Goal: Transaction & Acquisition: Purchase product/service

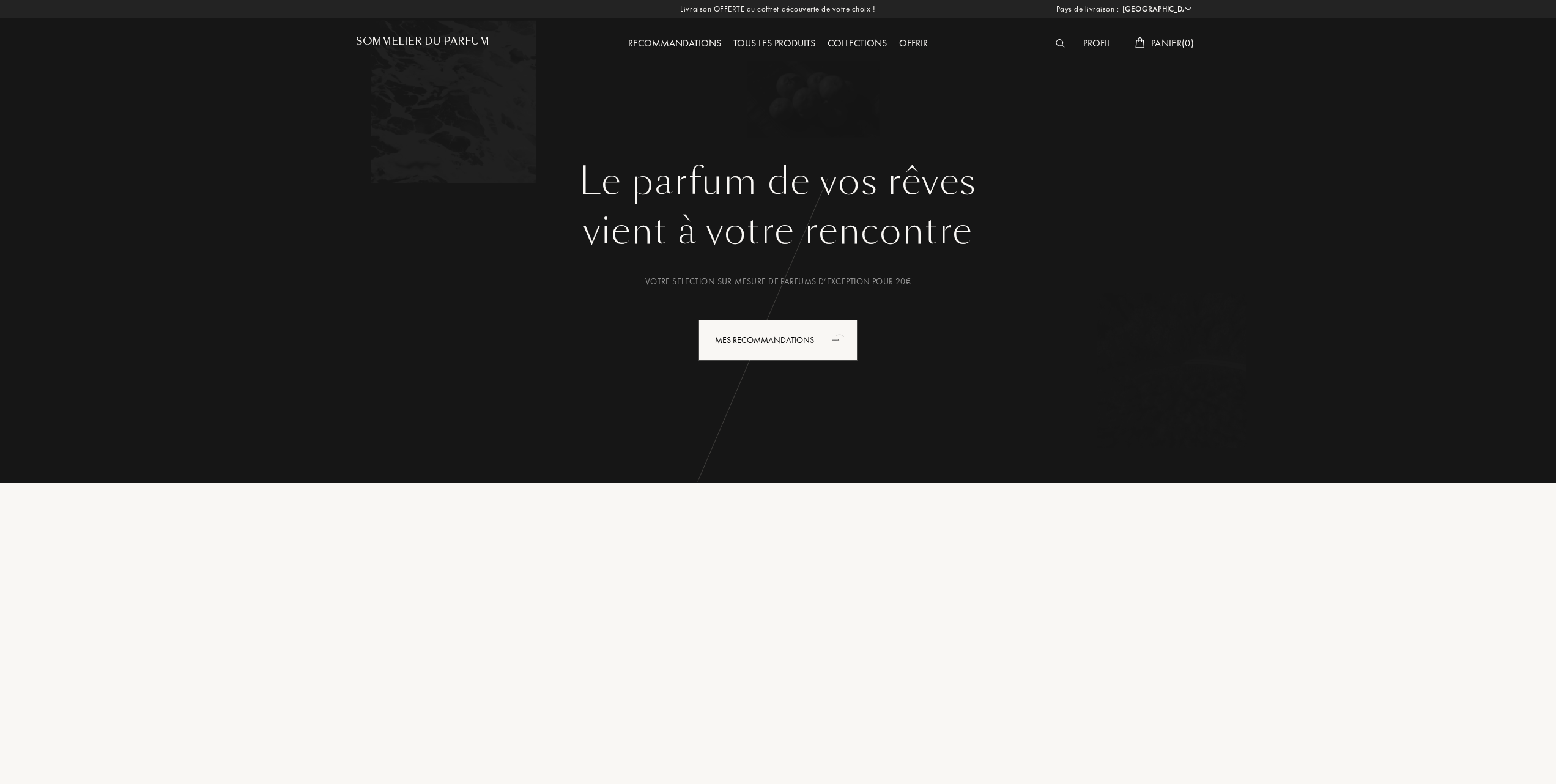
select select "FR"
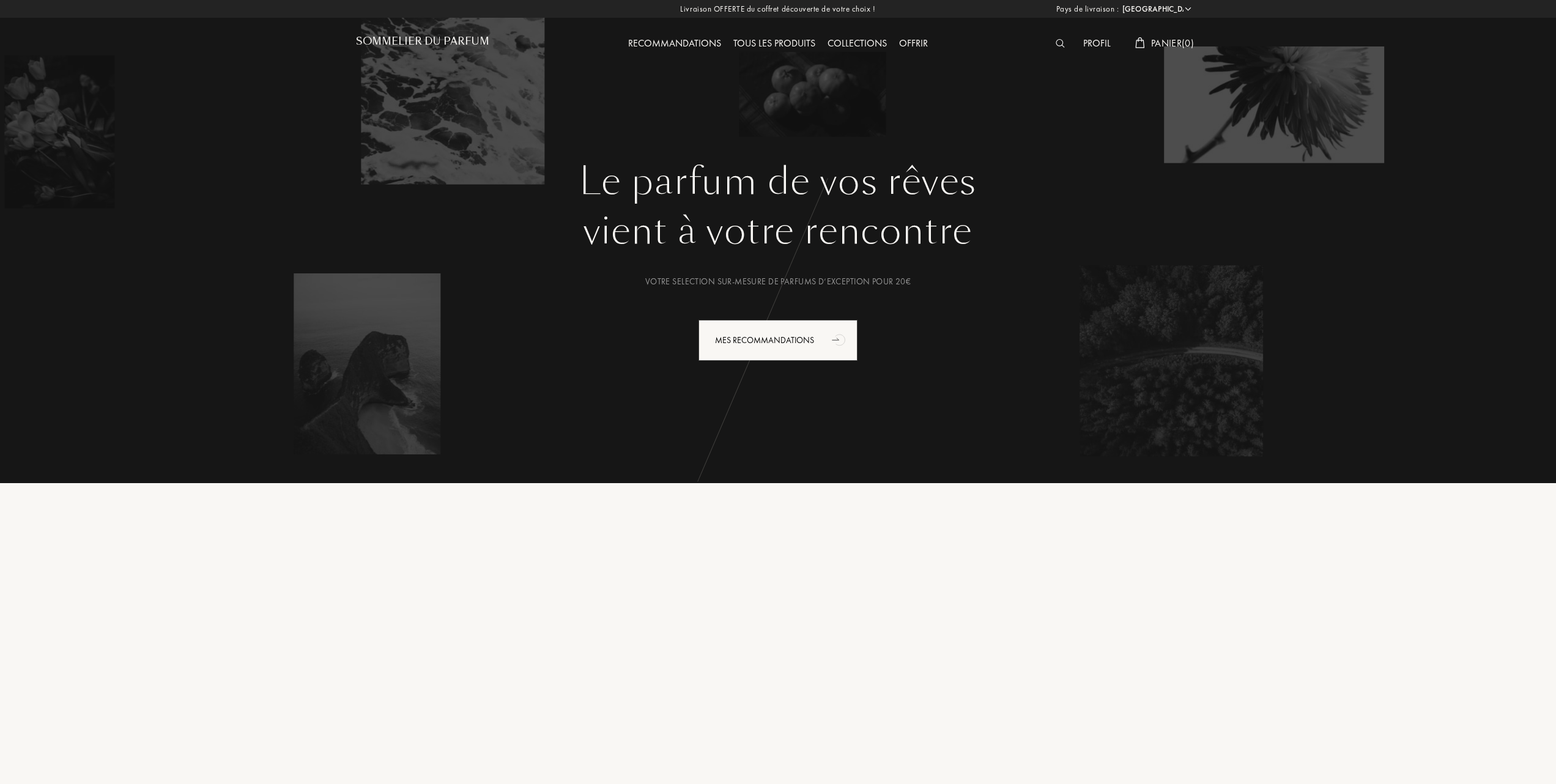
click at [785, 41] on div "Tous les produits" at bounding box center [774, 44] width 94 height 16
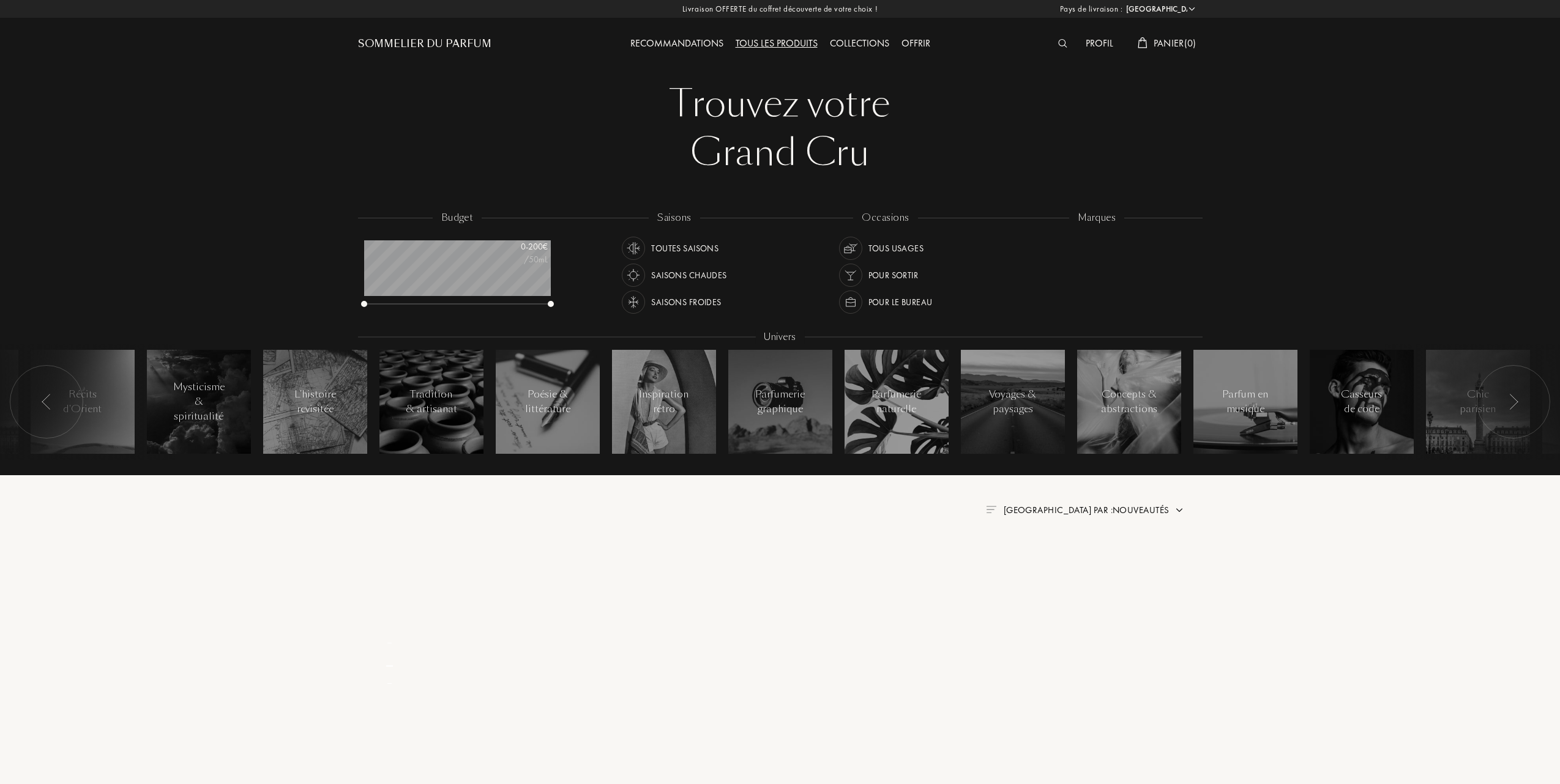
select select "FR"
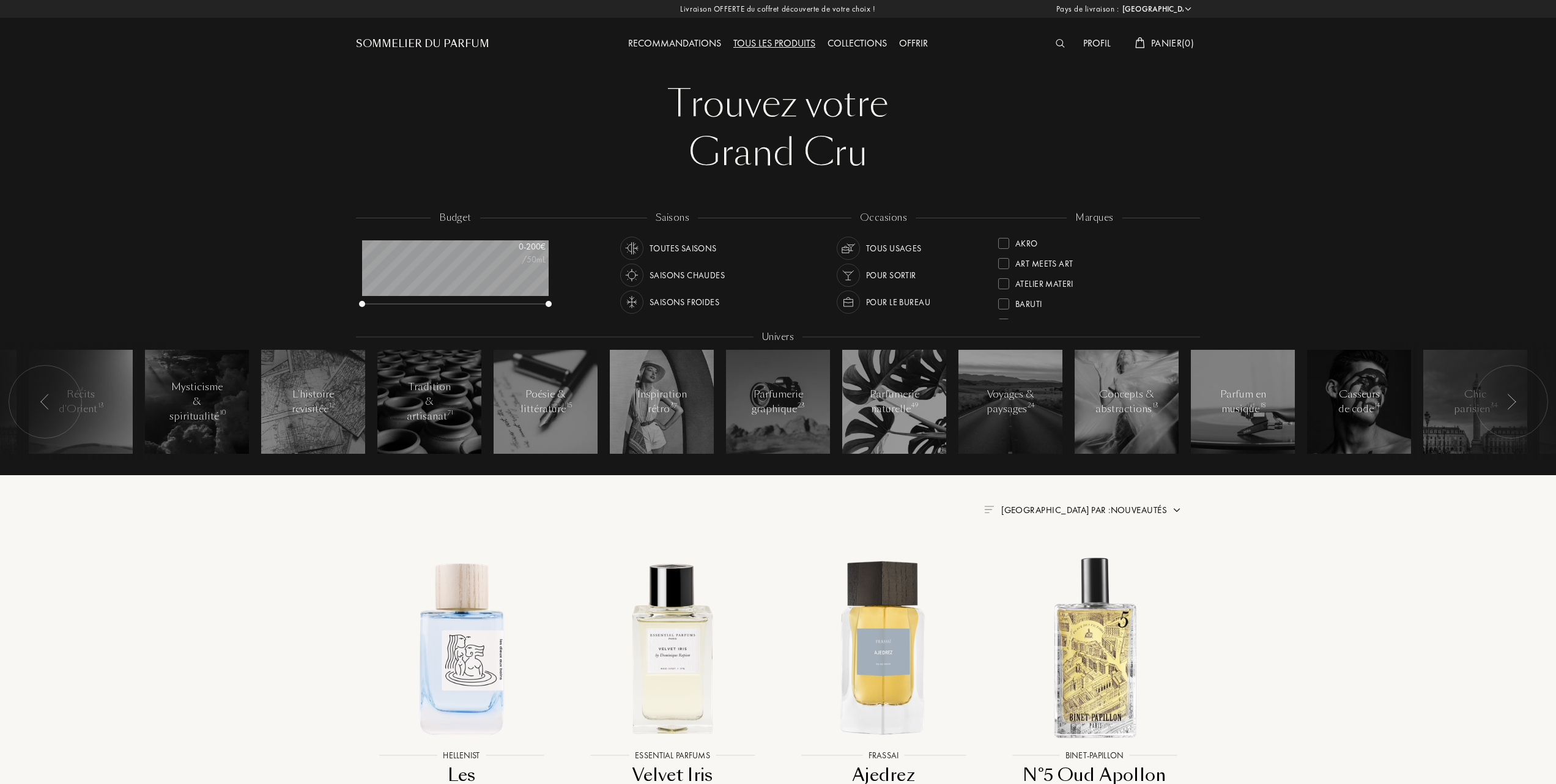
click at [776, 38] on div "Tous les produits" at bounding box center [774, 44] width 94 height 16
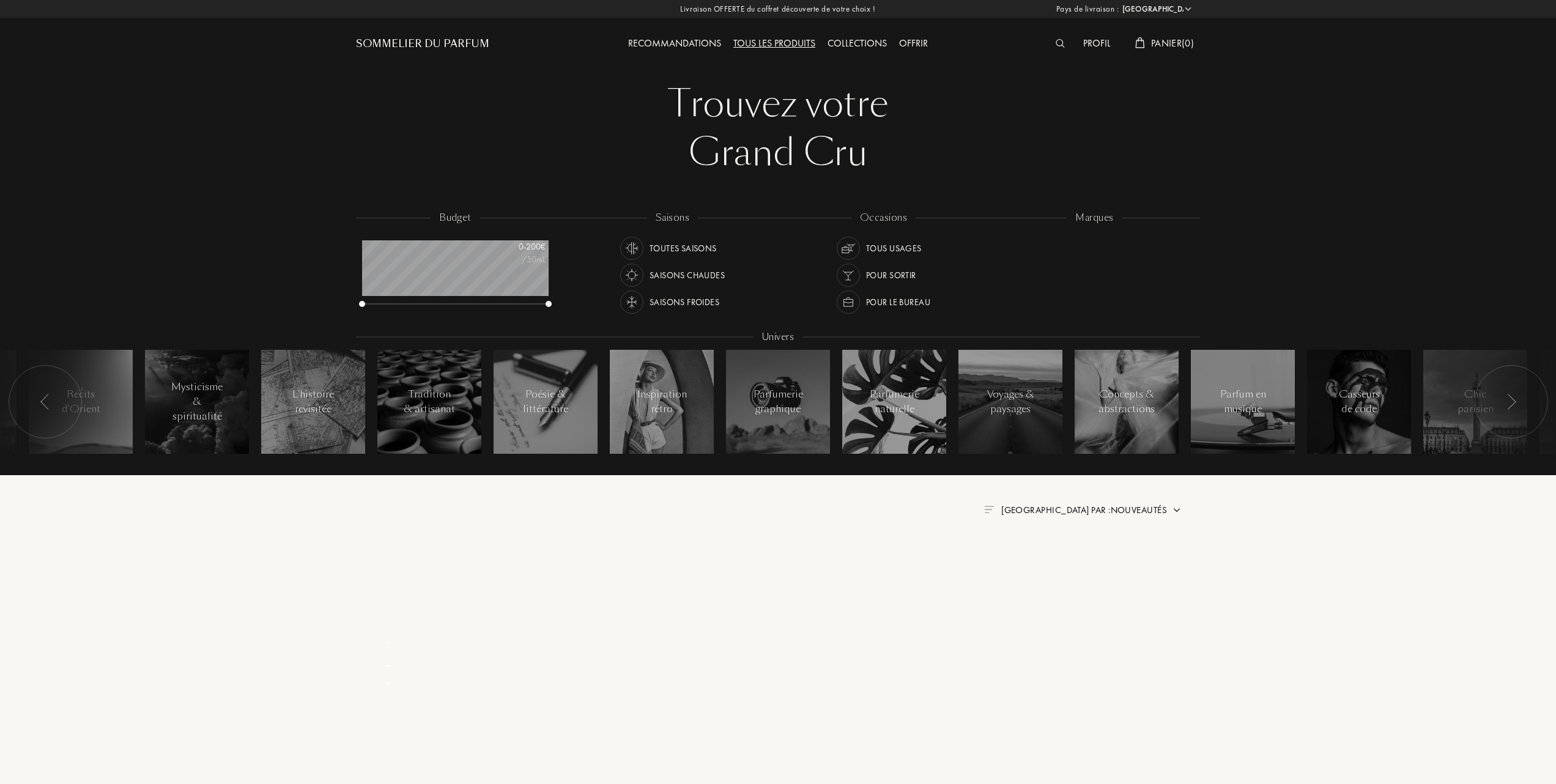
select select "FR"
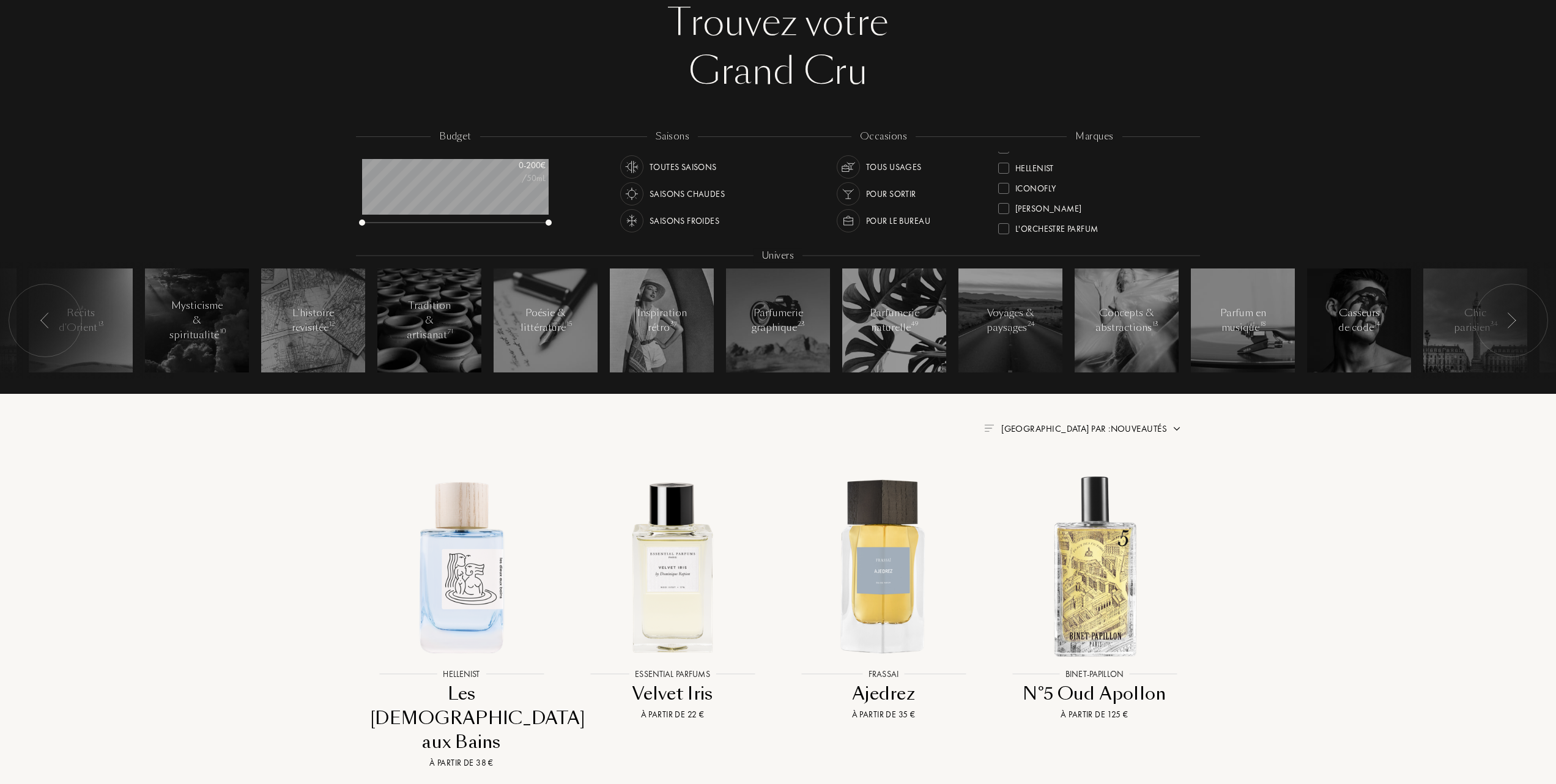
scroll to position [245, 0]
click at [1004, 199] on div at bounding box center [1004, 200] width 11 height 11
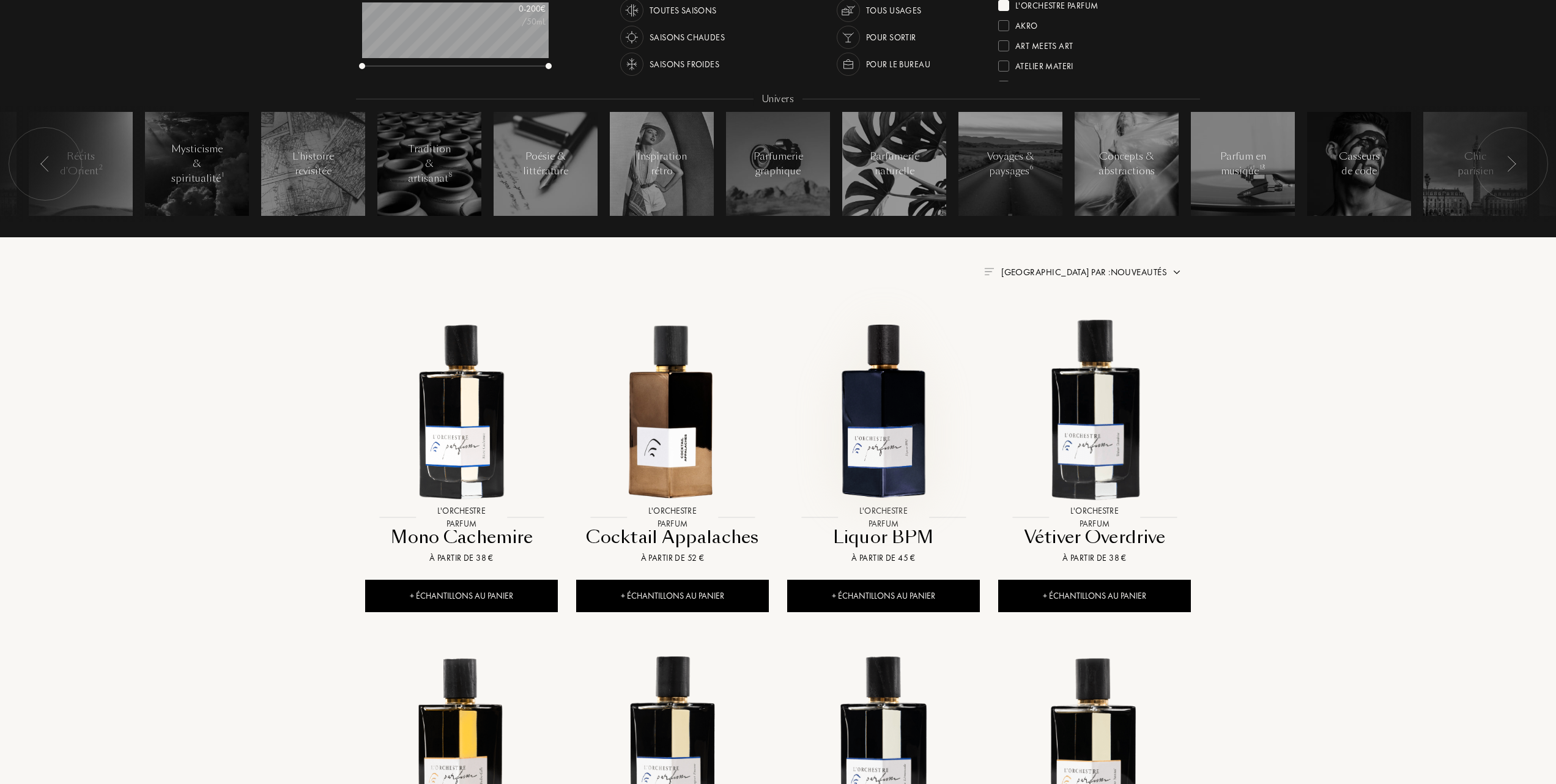
scroll to position [245, 0]
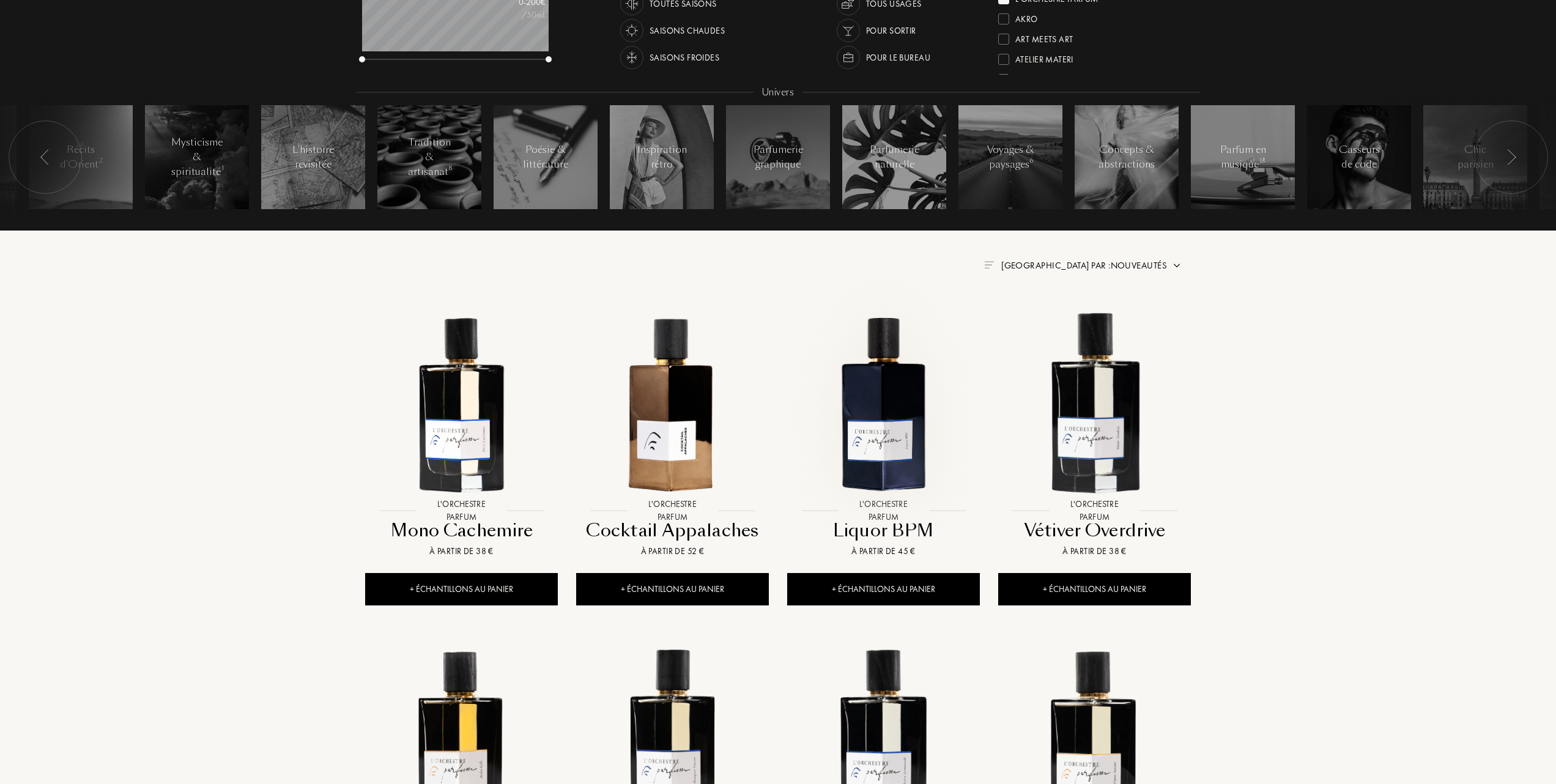
click at [877, 407] on img at bounding box center [883, 402] width 190 height 190
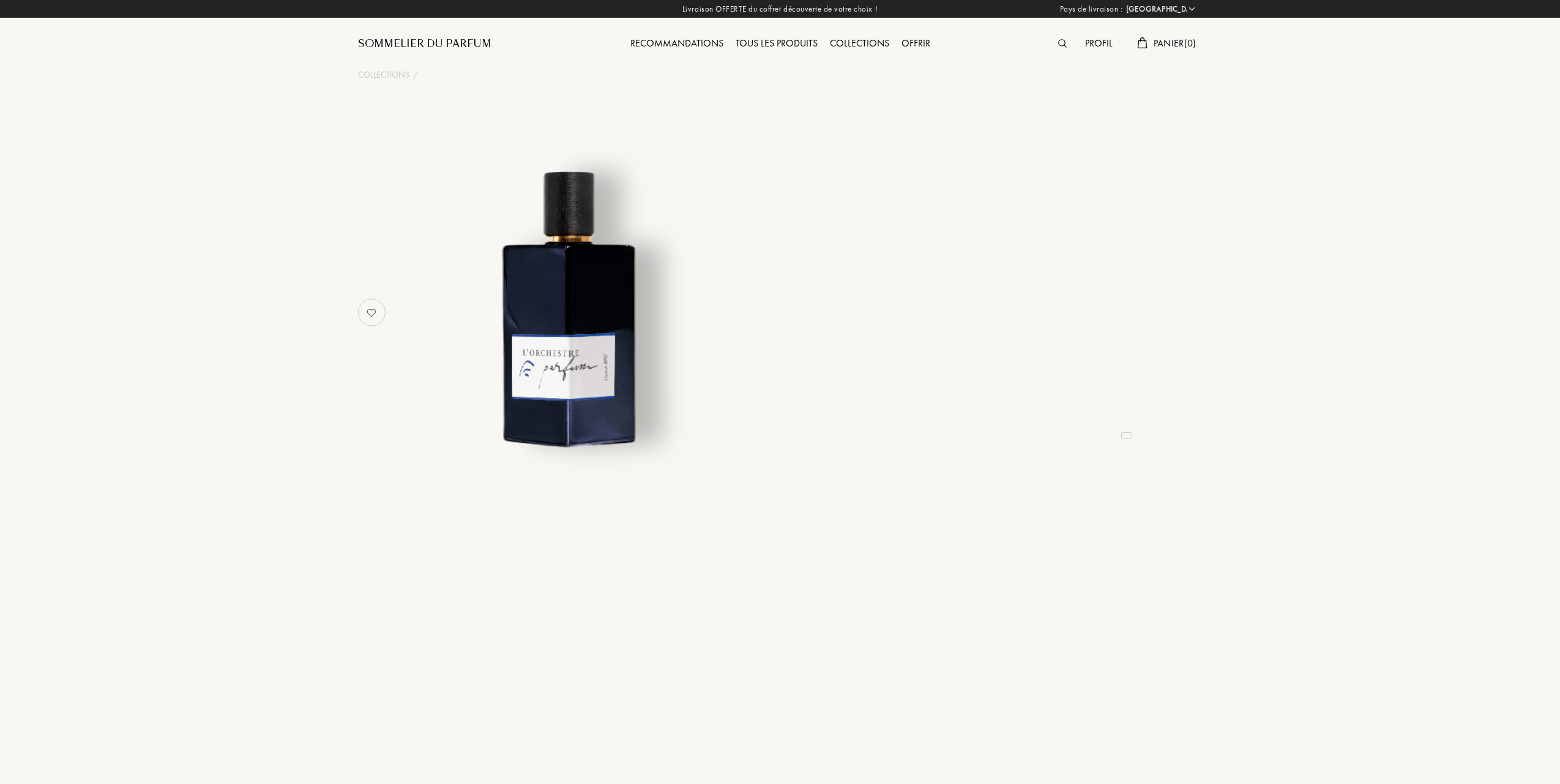
select select "FR"
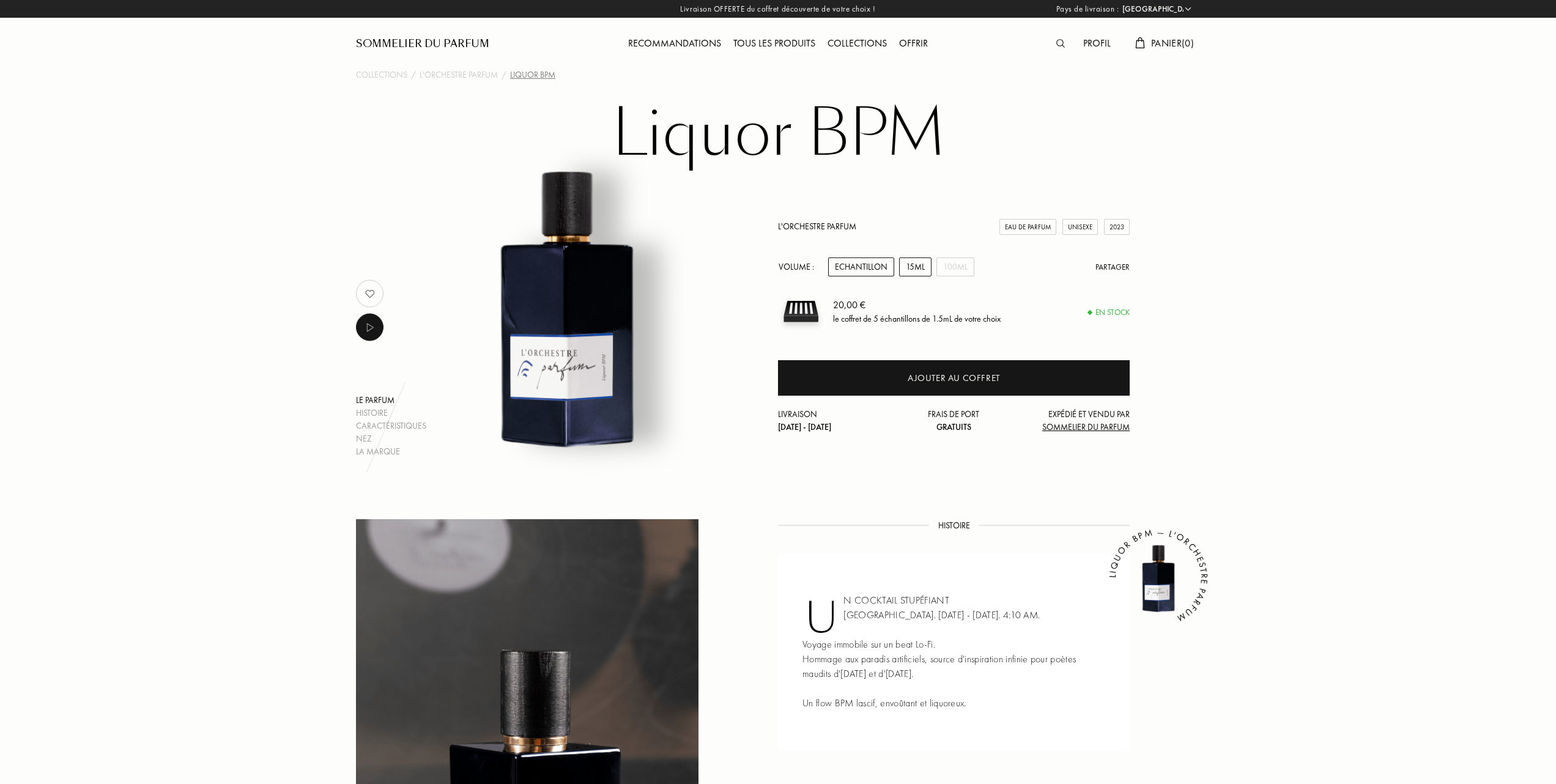
click at [918, 269] on div "15mL" at bounding box center [915, 267] width 32 height 19
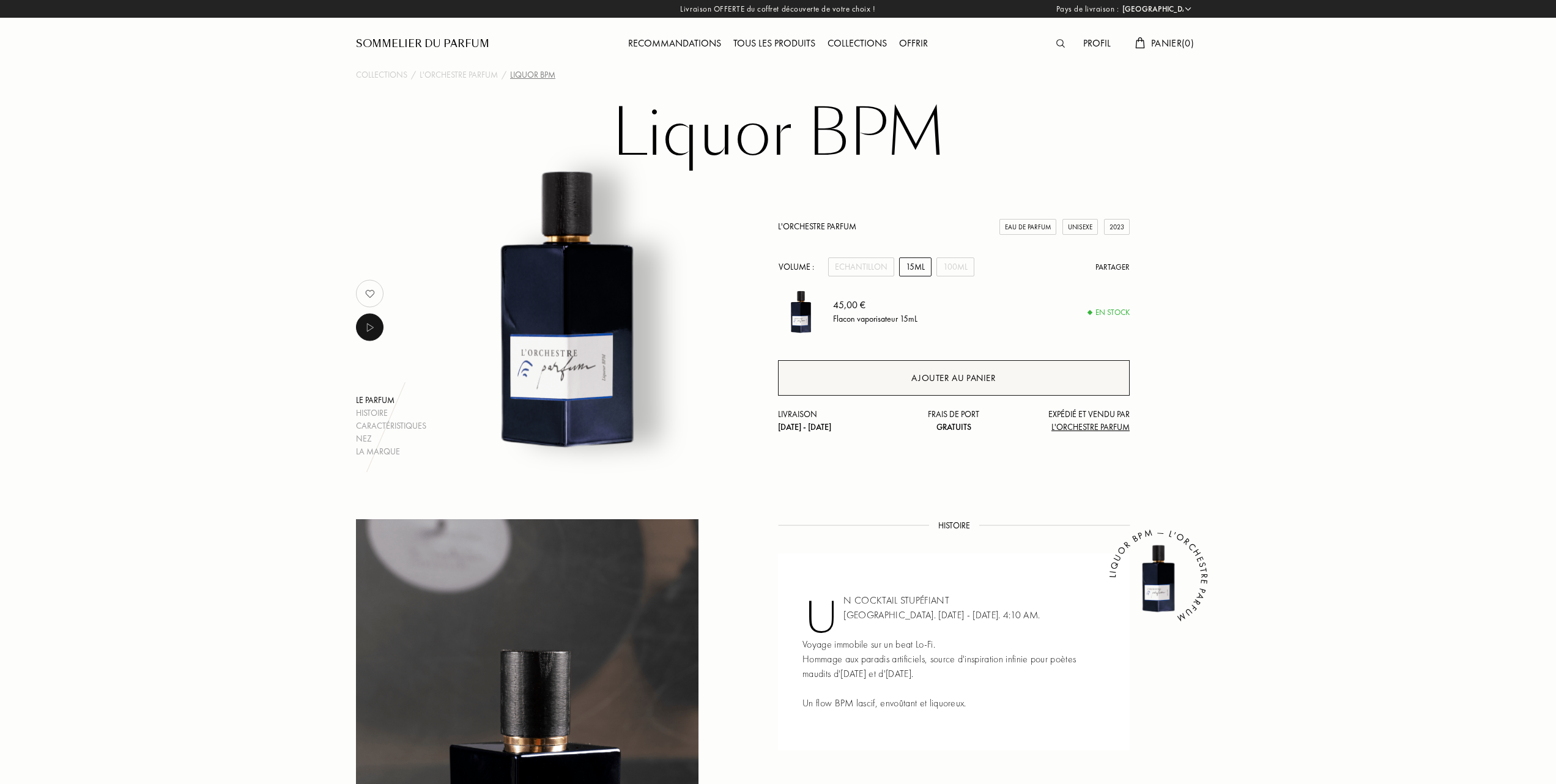
click at [945, 373] on div "Ajouter au panier" at bounding box center [953, 378] width 85 height 14
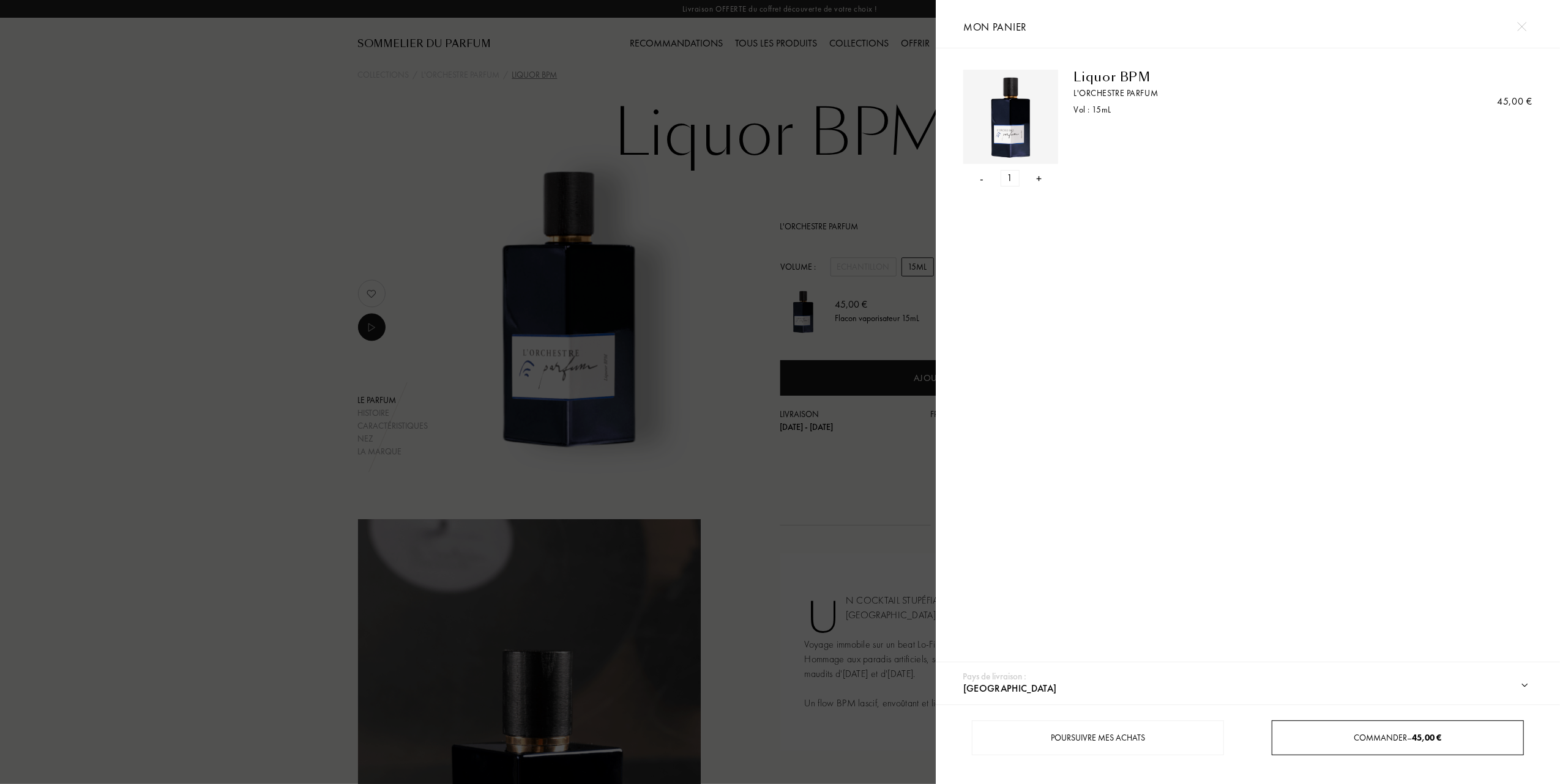
click at [1354, 735] on span "Commander – 45,00 €" at bounding box center [1398, 737] width 87 height 11
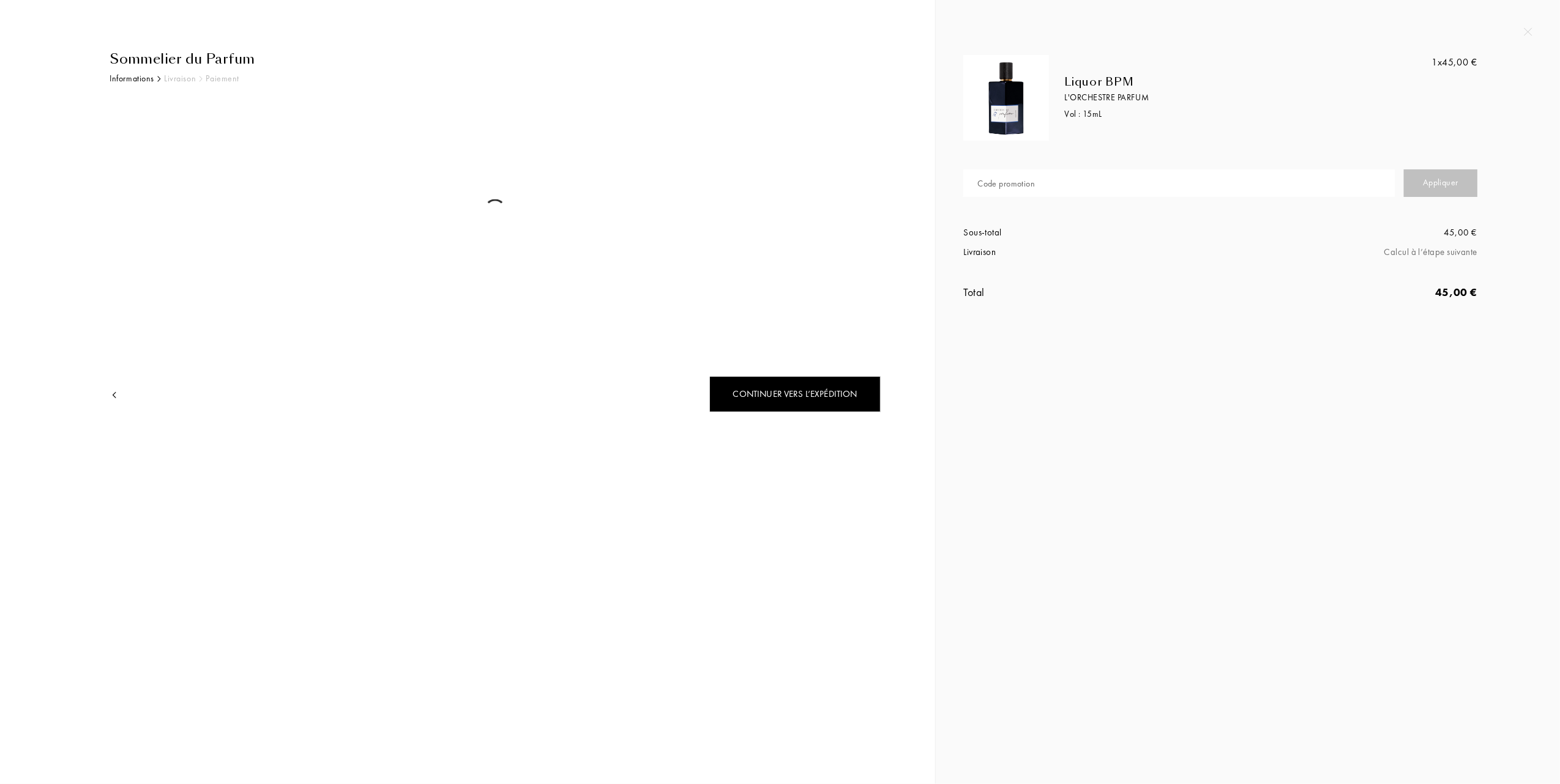
select select "FR"
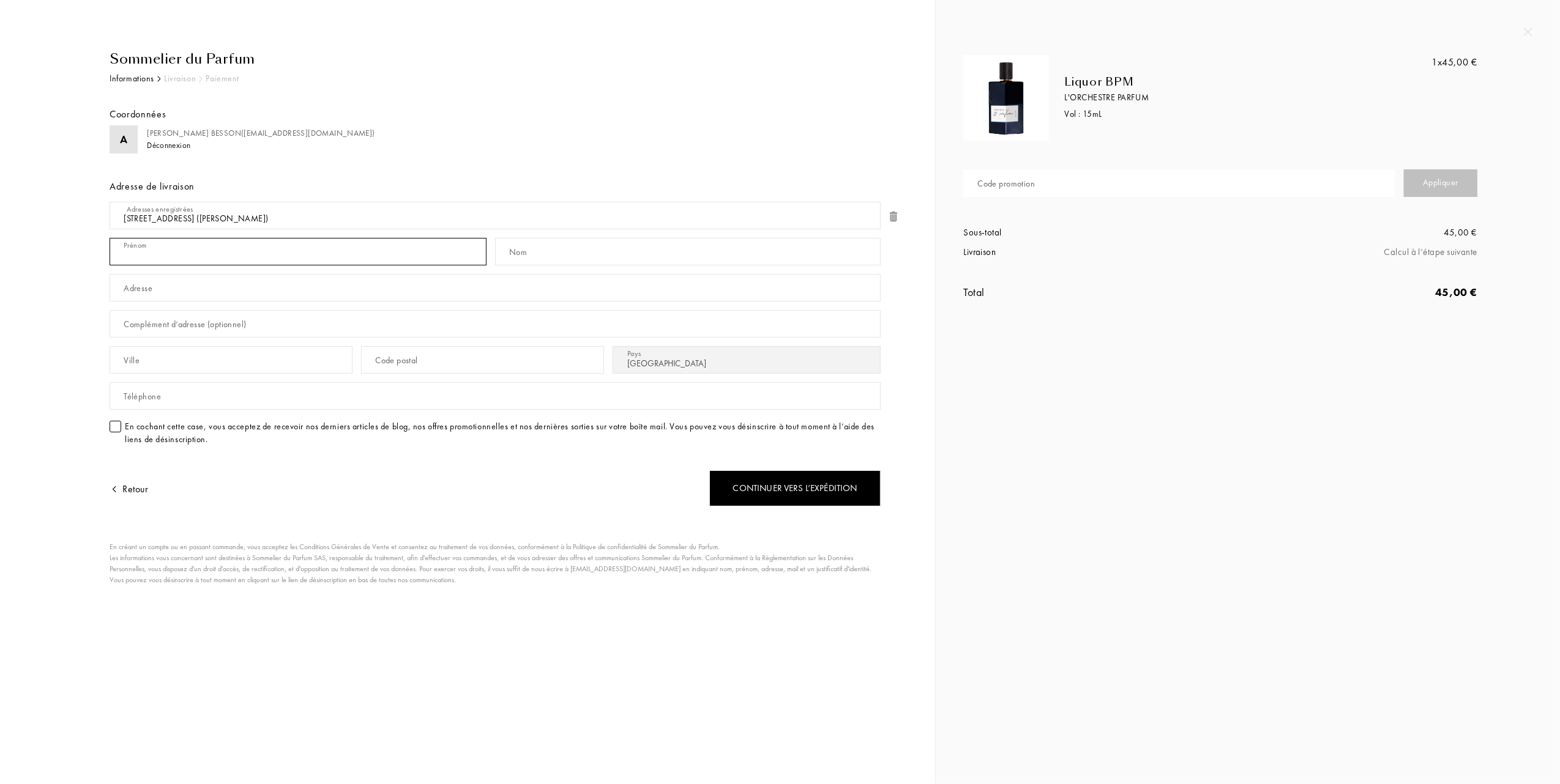
click at [207, 241] on input "text" at bounding box center [298, 252] width 377 height 28
type input "André-Jean"
click at [536, 258] on input "text" at bounding box center [688, 252] width 386 height 28
type input "BESSON"
click at [240, 298] on input "text" at bounding box center [495, 287] width 771 height 28
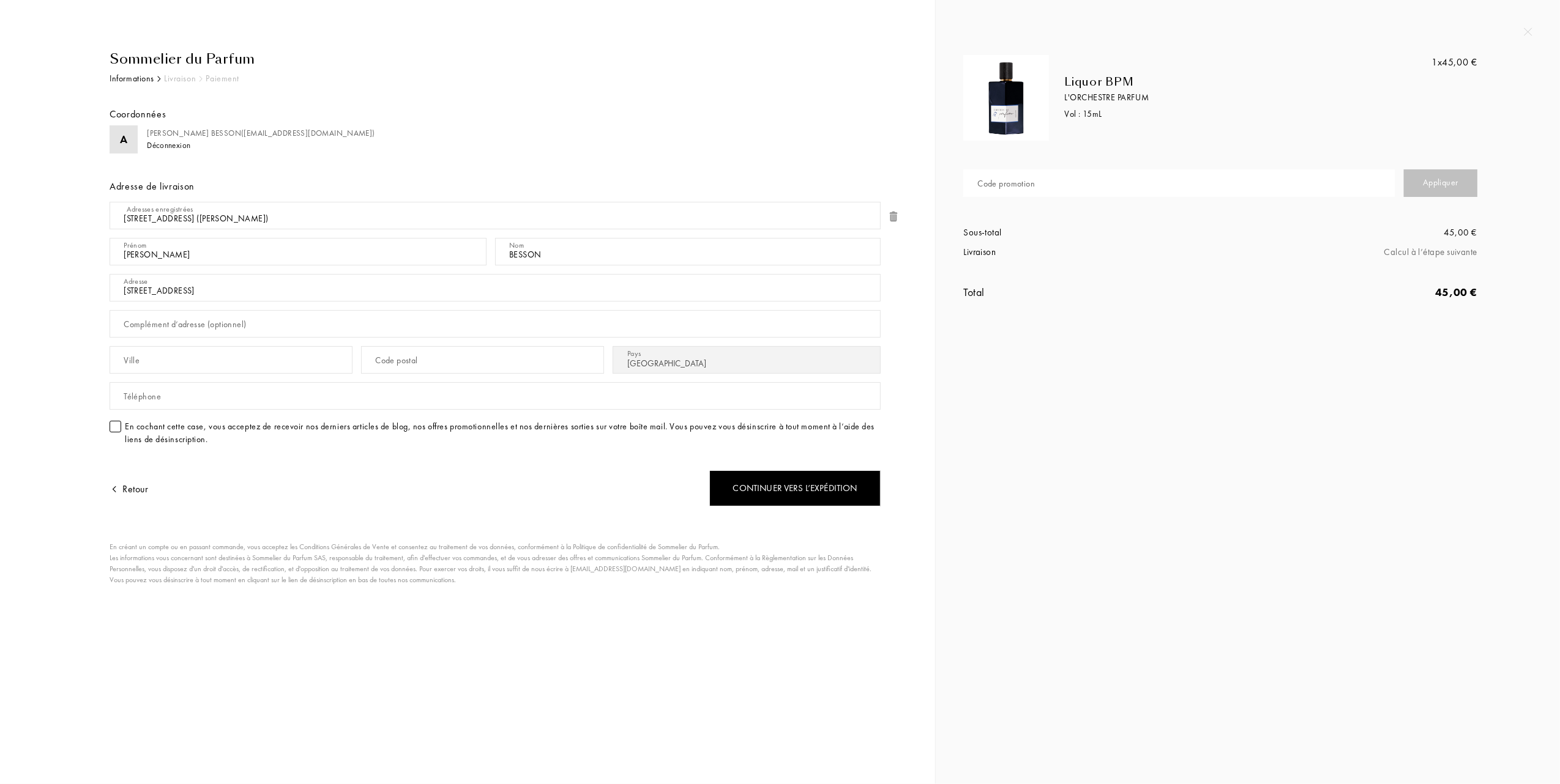
click at [148, 292] on input "1, rue trversière" at bounding box center [495, 287] width 771 height 28
click at [153, 287] on input "1, rue Trversière" at bounding box center [495, 287] width 771 height 28
click at [215, 292] on input "1, rue Traversière" at bounding box center [495, 287] width 771 height 28
type input "1, rue Traversière"
click at [199, 367] on input "text" at bounding box center [231, 360] width 243 height 28
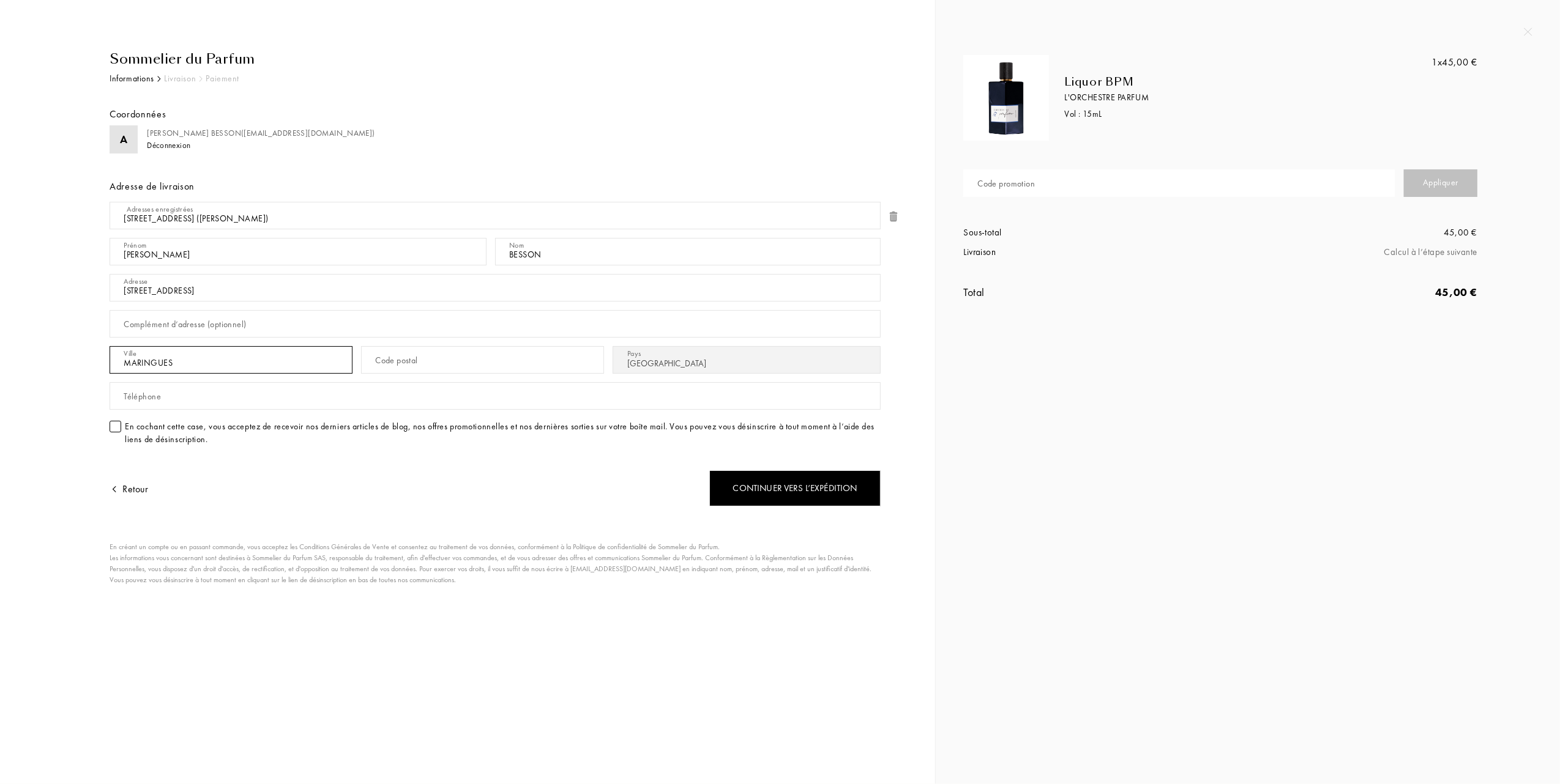
type input "MARINGUES"
click at [405, 373] on input "text" at bounding box center [482, 360] width 243 height 28
type input "63350"
click at [114, 430] on div at bounding box center [115, 426] width 12 height 11
click at [740, 488] on div "Continuer vers l’expédition" at bounding box center [795, 488] width 171 height 36
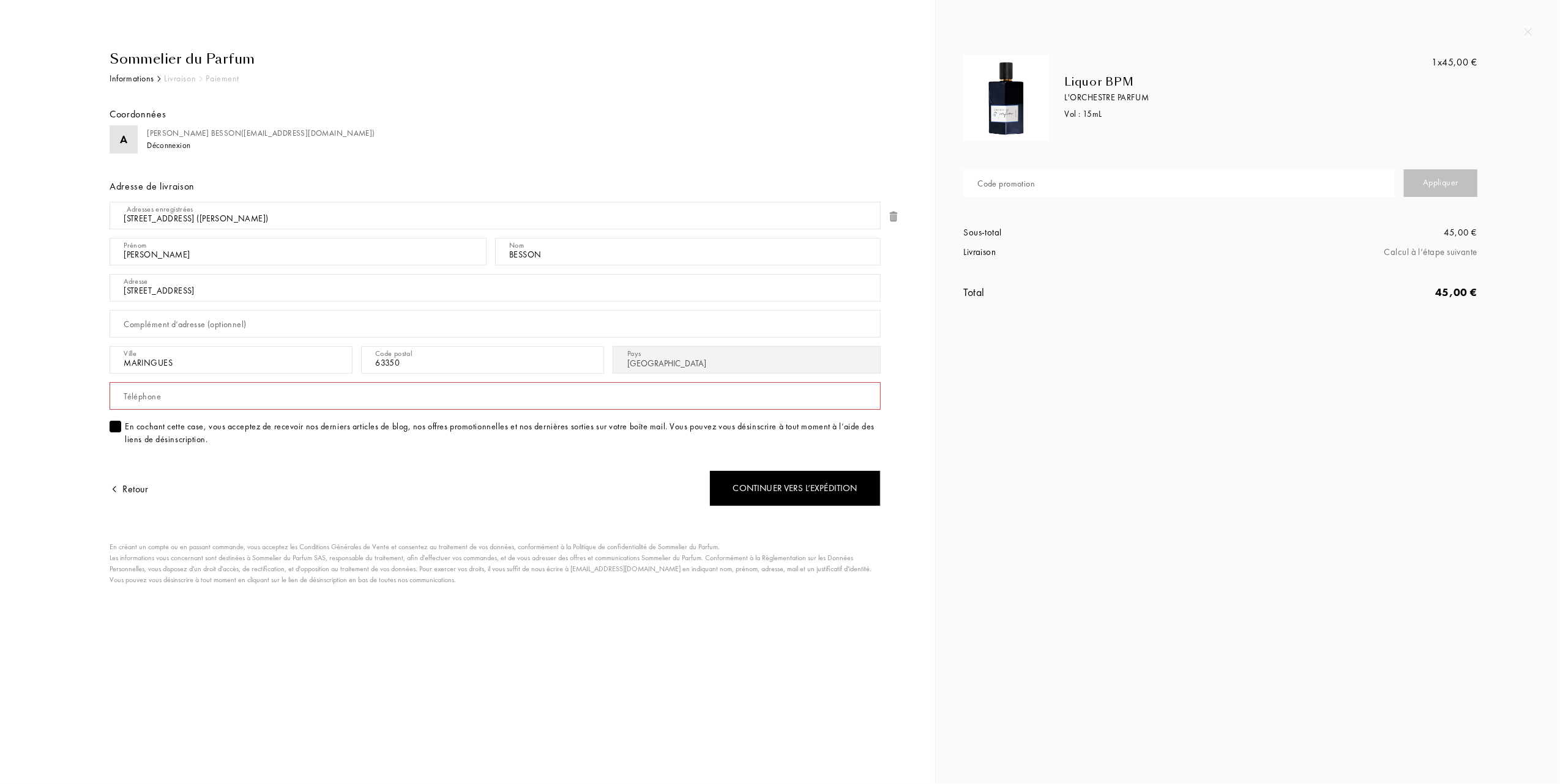
click at [233, 405] on input "text" at bounding box center [495, 396] width 771 height 28
type input "0473885446"
click at [751, 488] on div "Continuer vers l’expédition" at bounding box center [795, 488] width 171 height 36
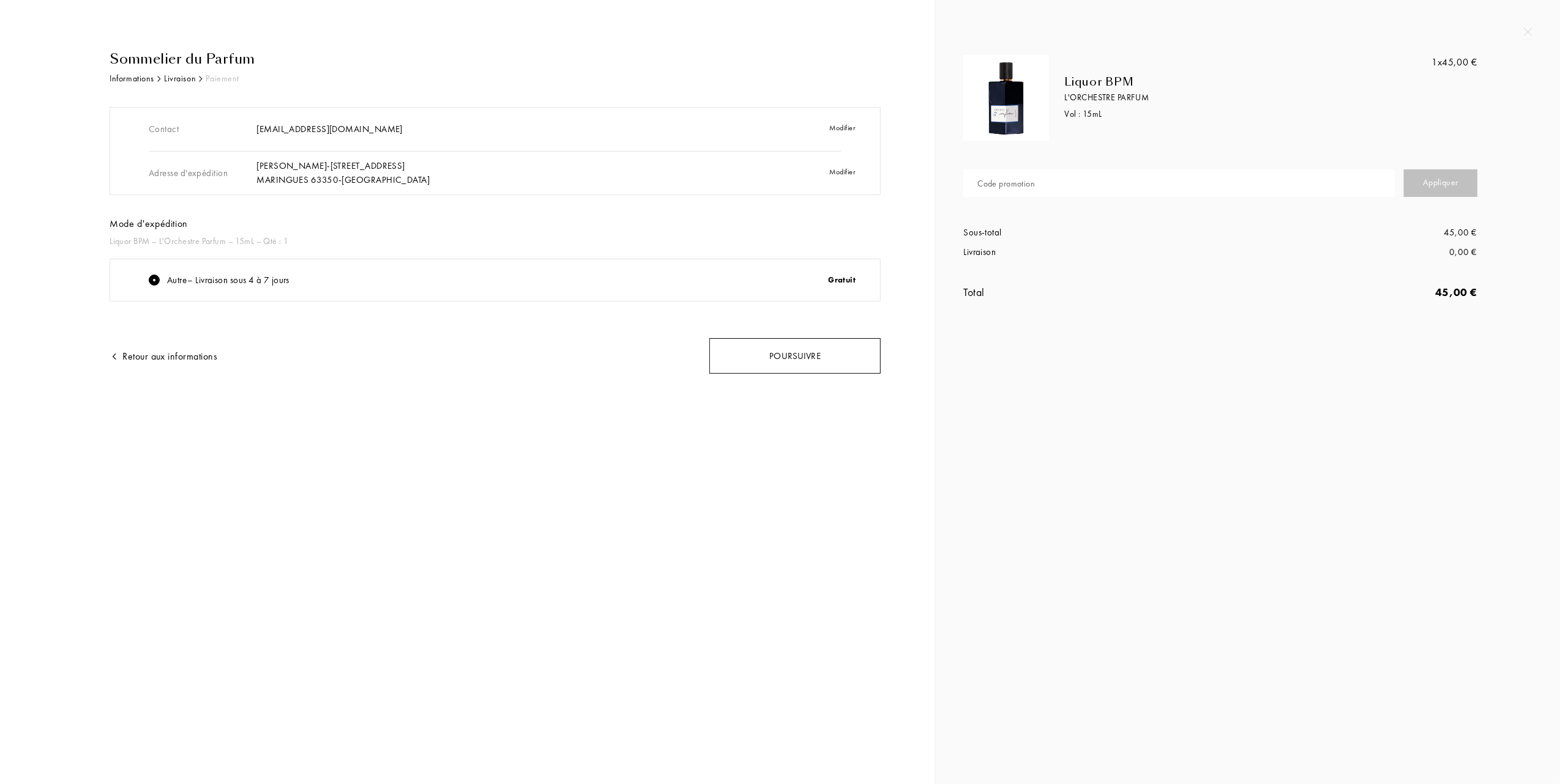
click at [779, 363] on div "Poursuivre" at bounding box center [795, 356] width 171 height 36
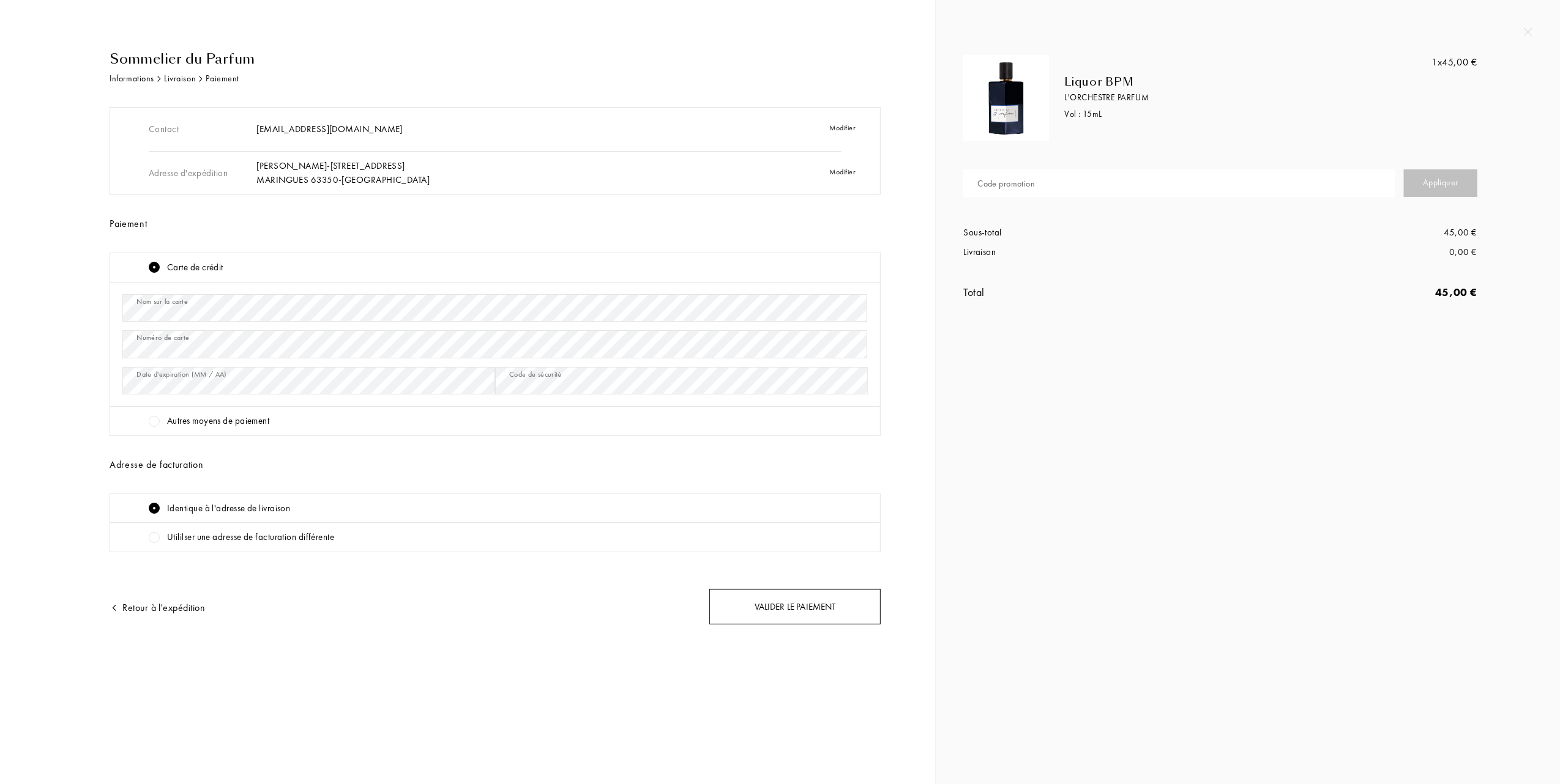
click at [776, 609] on div "Valider le paiement" at bounding box center [795, 607] width 171 height 36
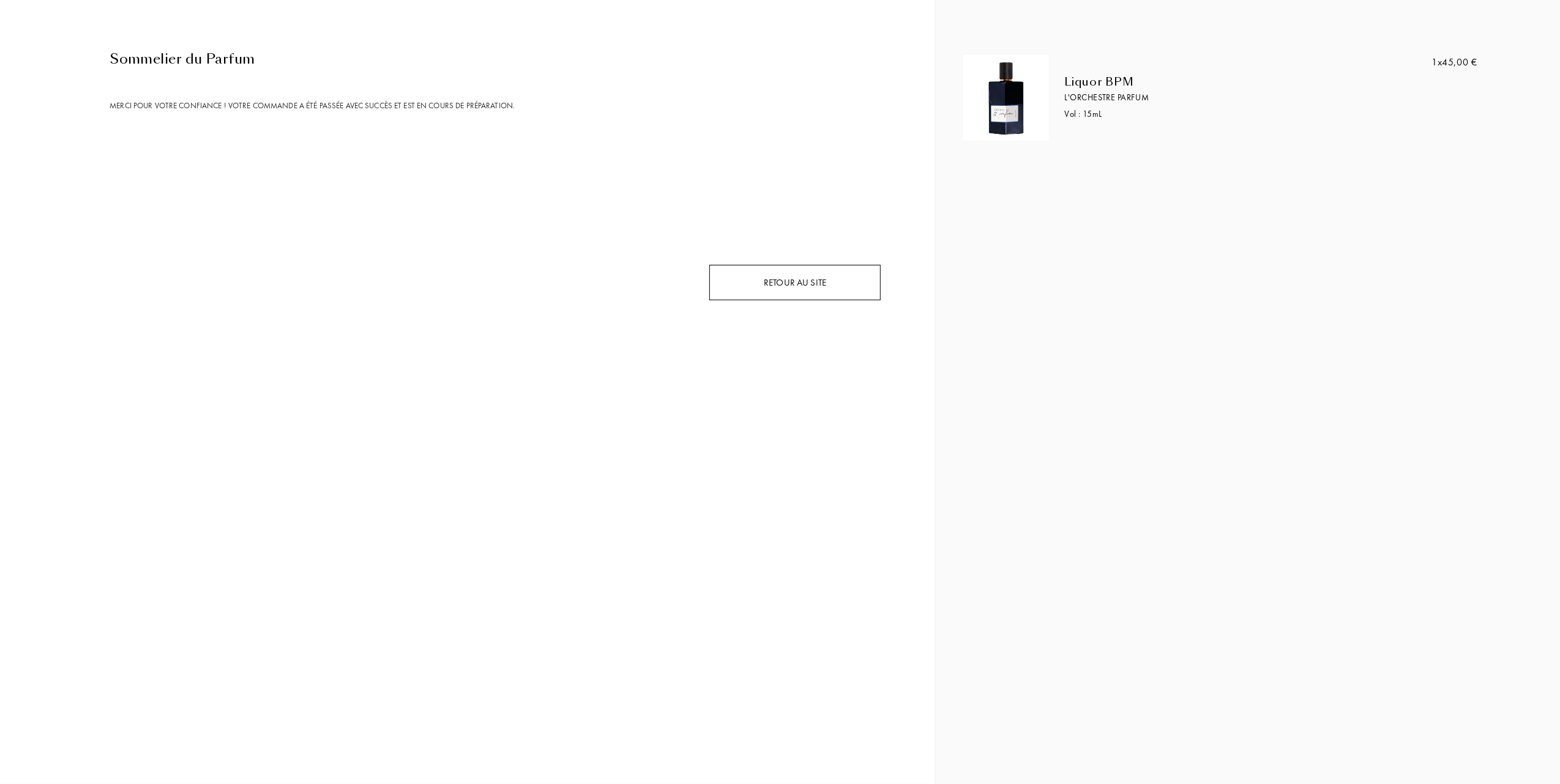
click at [788, 280] on div "Retour au site" at bounding box center [795, 282] width 171 height 36
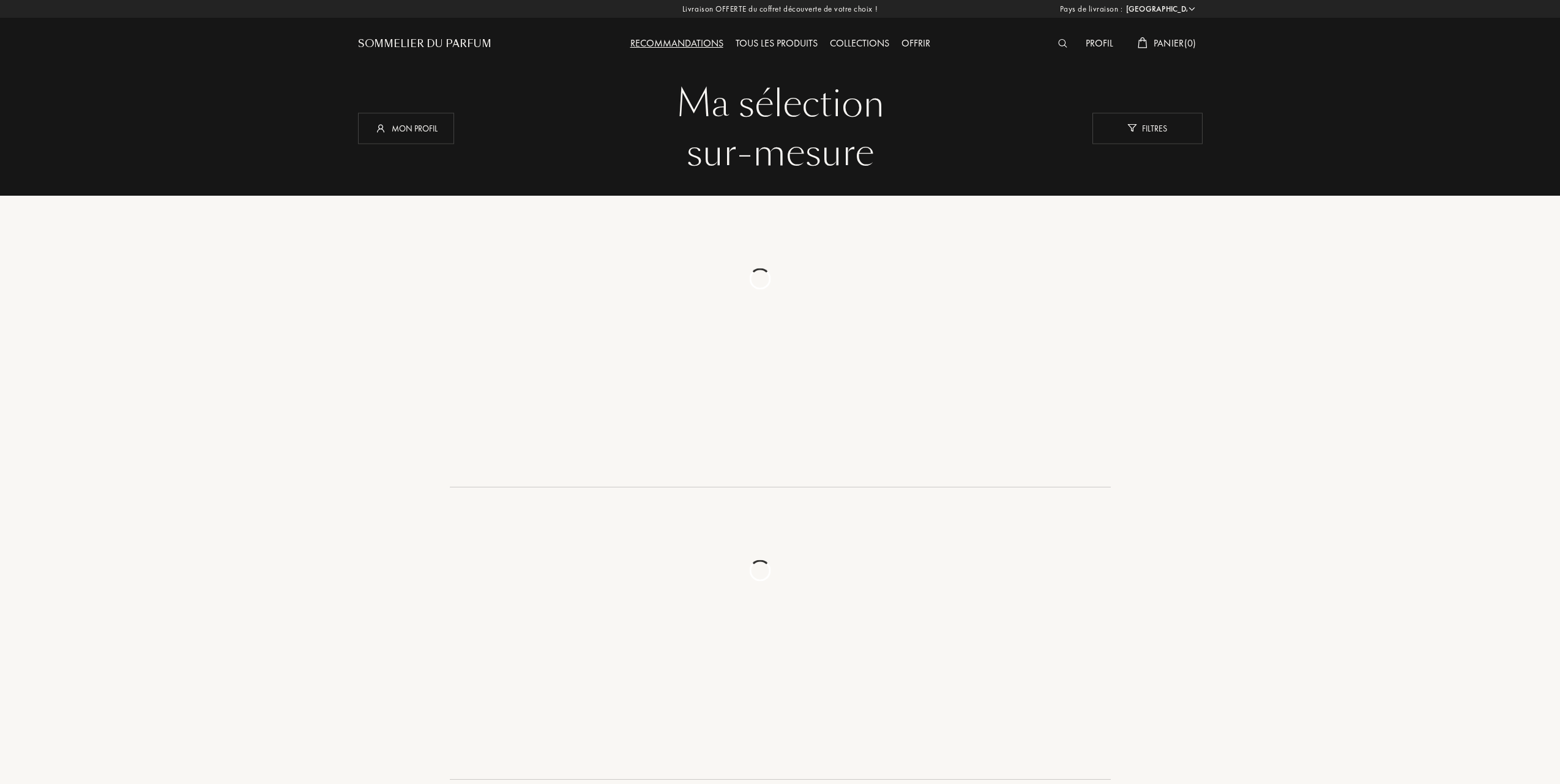
select select "FR"
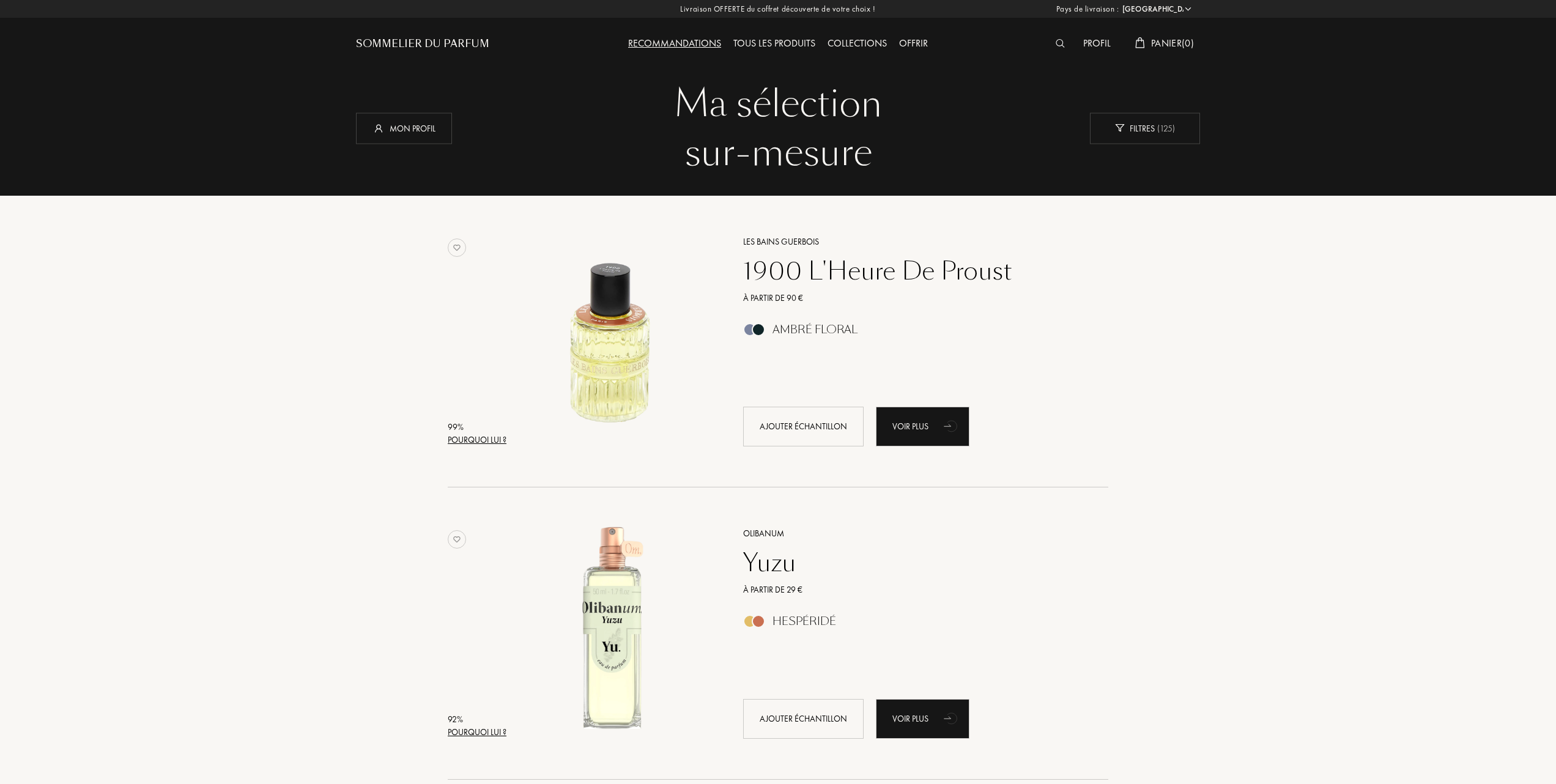
click at [1080, 40] on div "Profil" at bounding box center [1097, 44] width 40 height 16
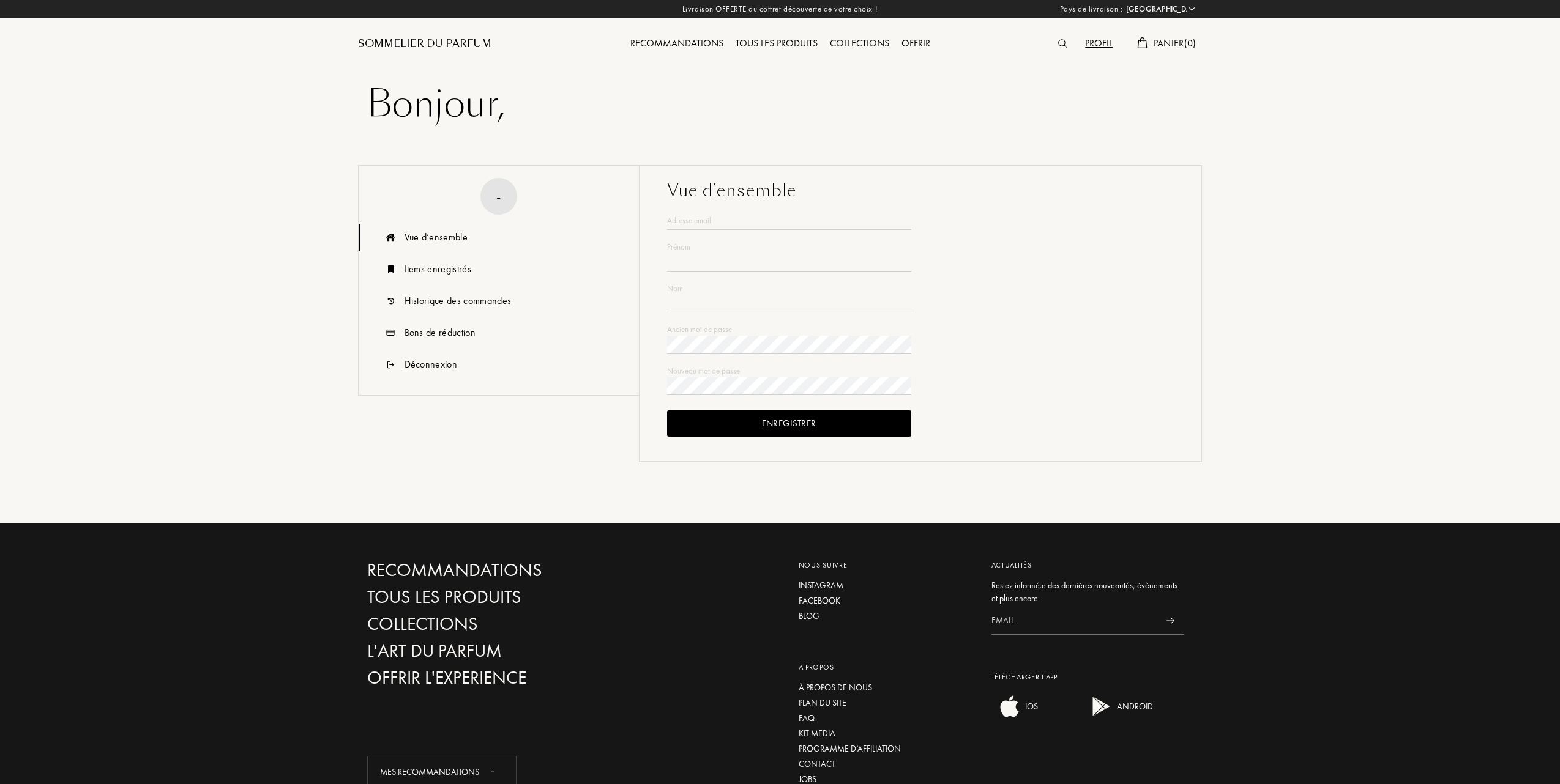
select select "FR"
type input "[PERSON_NAME]"
type input "BESSON"
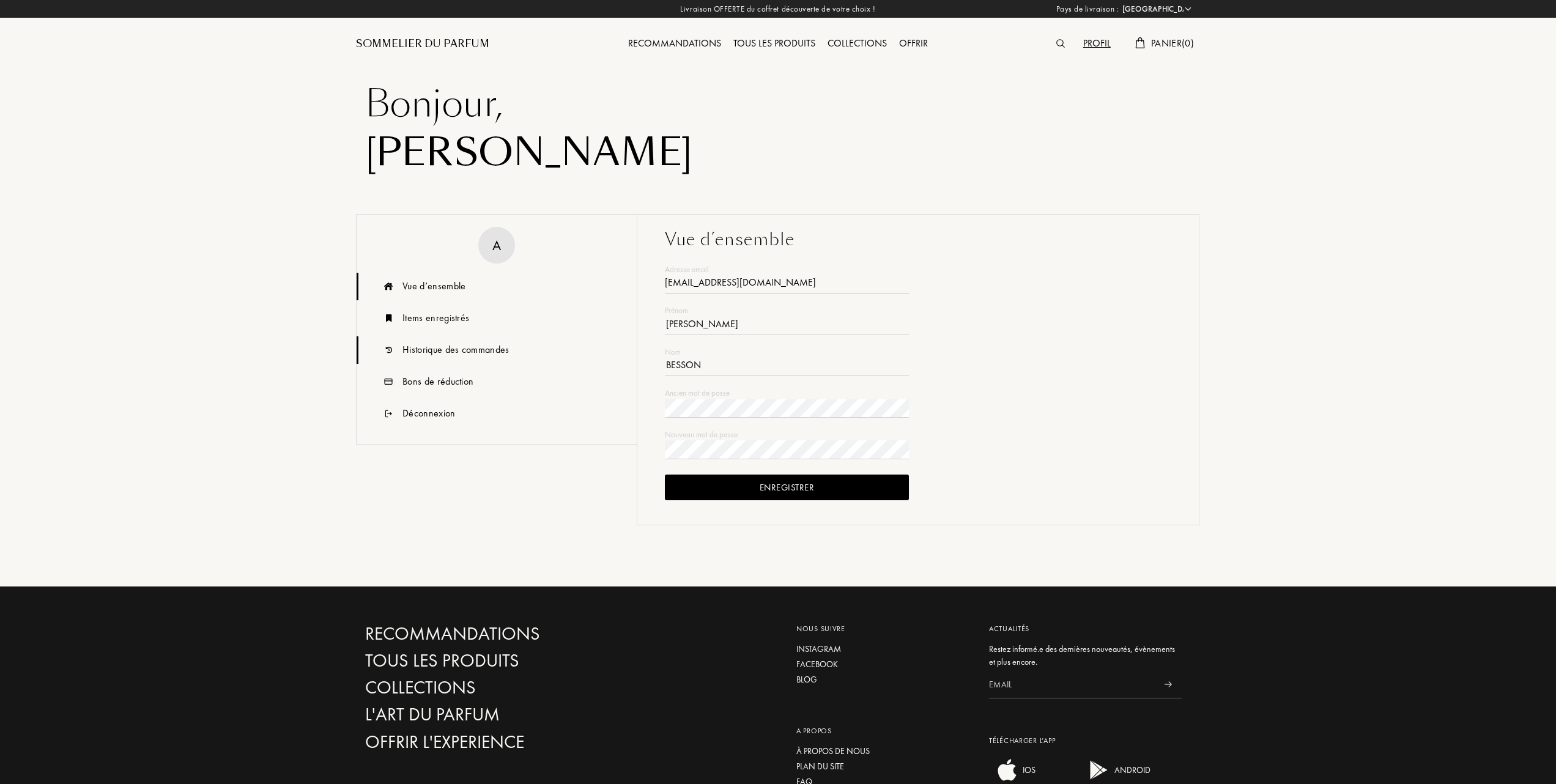
click at [443, 348] on div "Historique des commandes" at bounding box center [456, 350] width 107 height 15
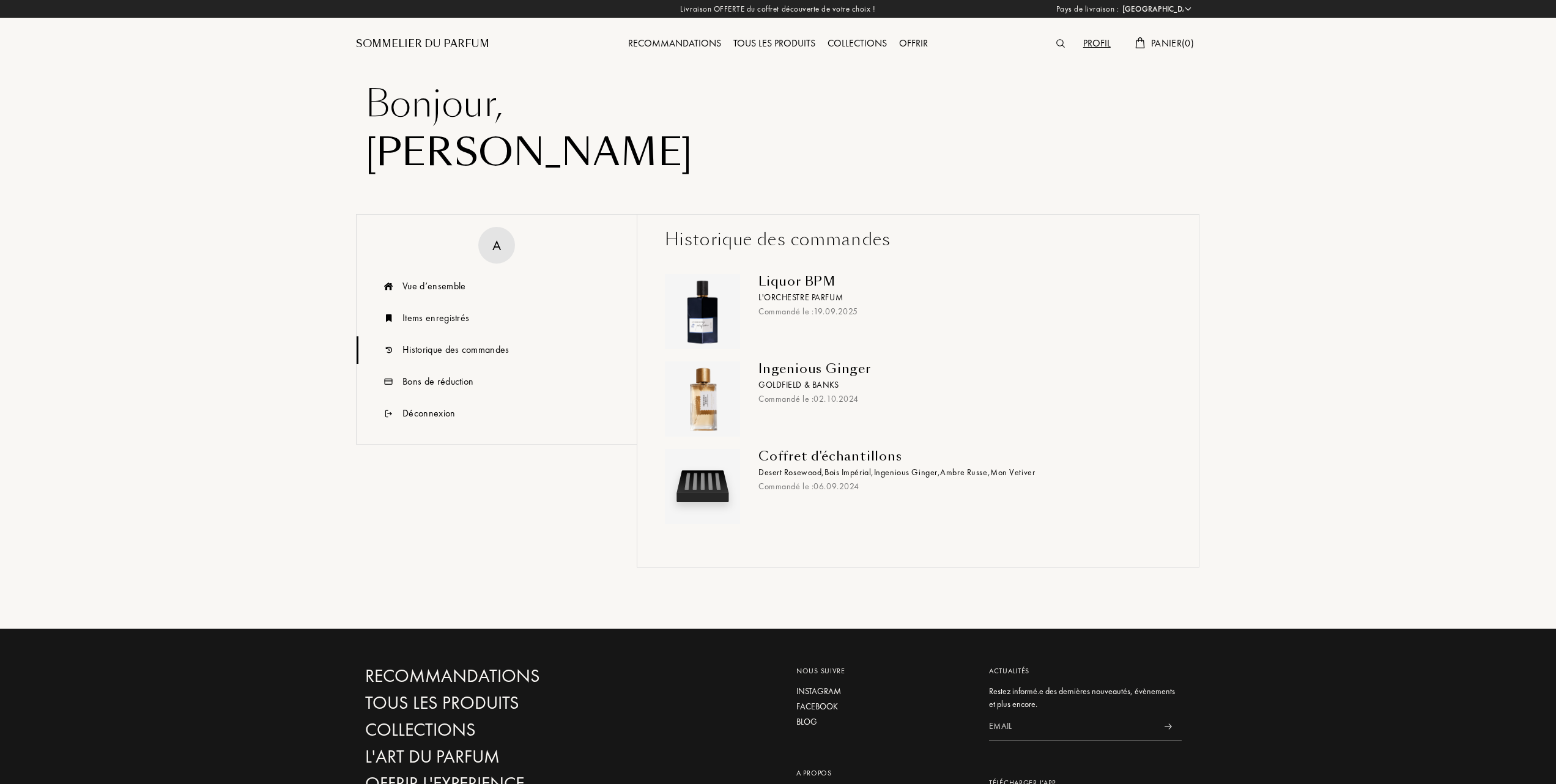
click at [708, 310] on img at bounding box center [702, 312] width 69 height 69
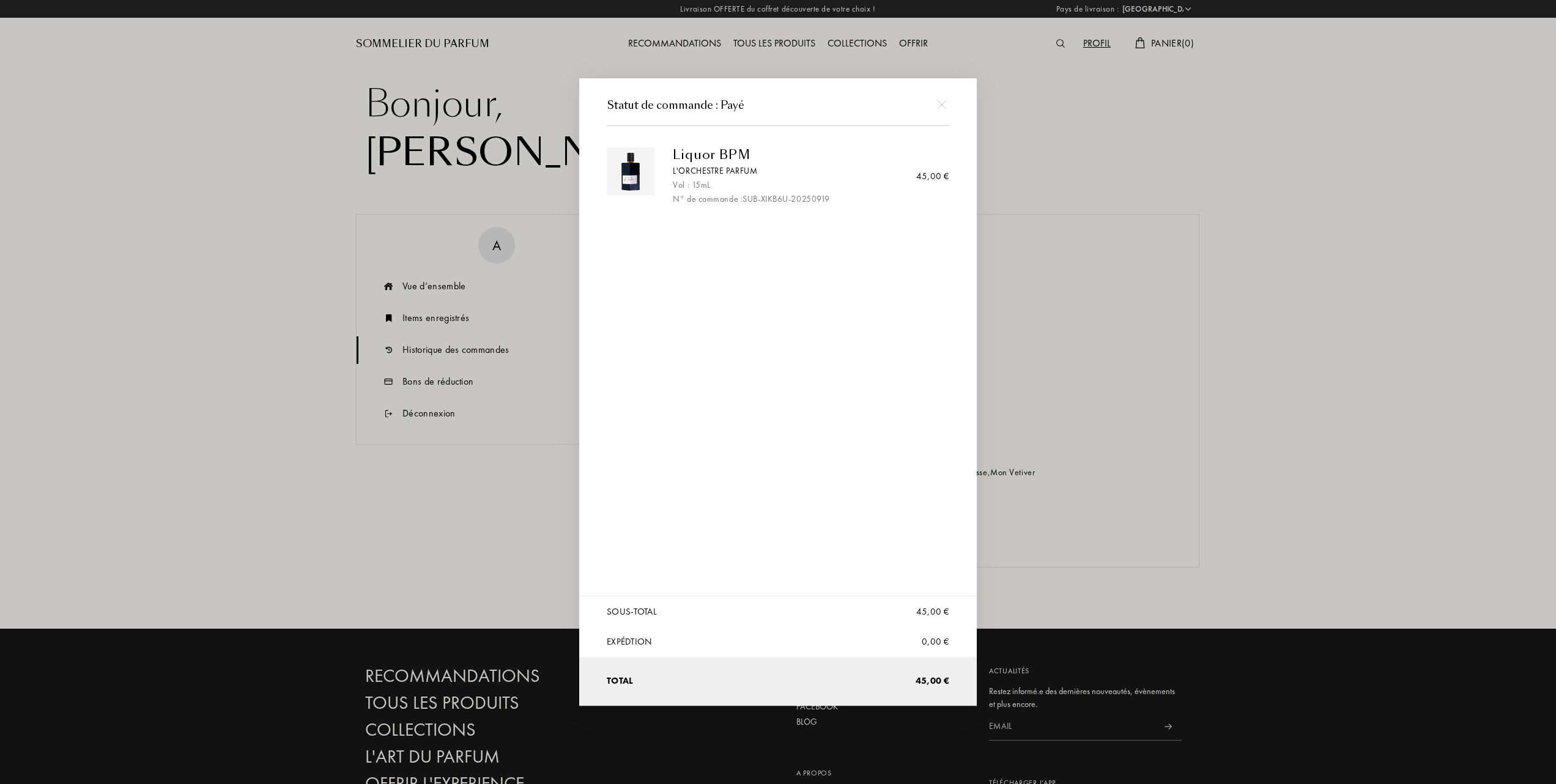
click at [1304, 193] on div at bounding box center [779, 392] width 1559 height 784
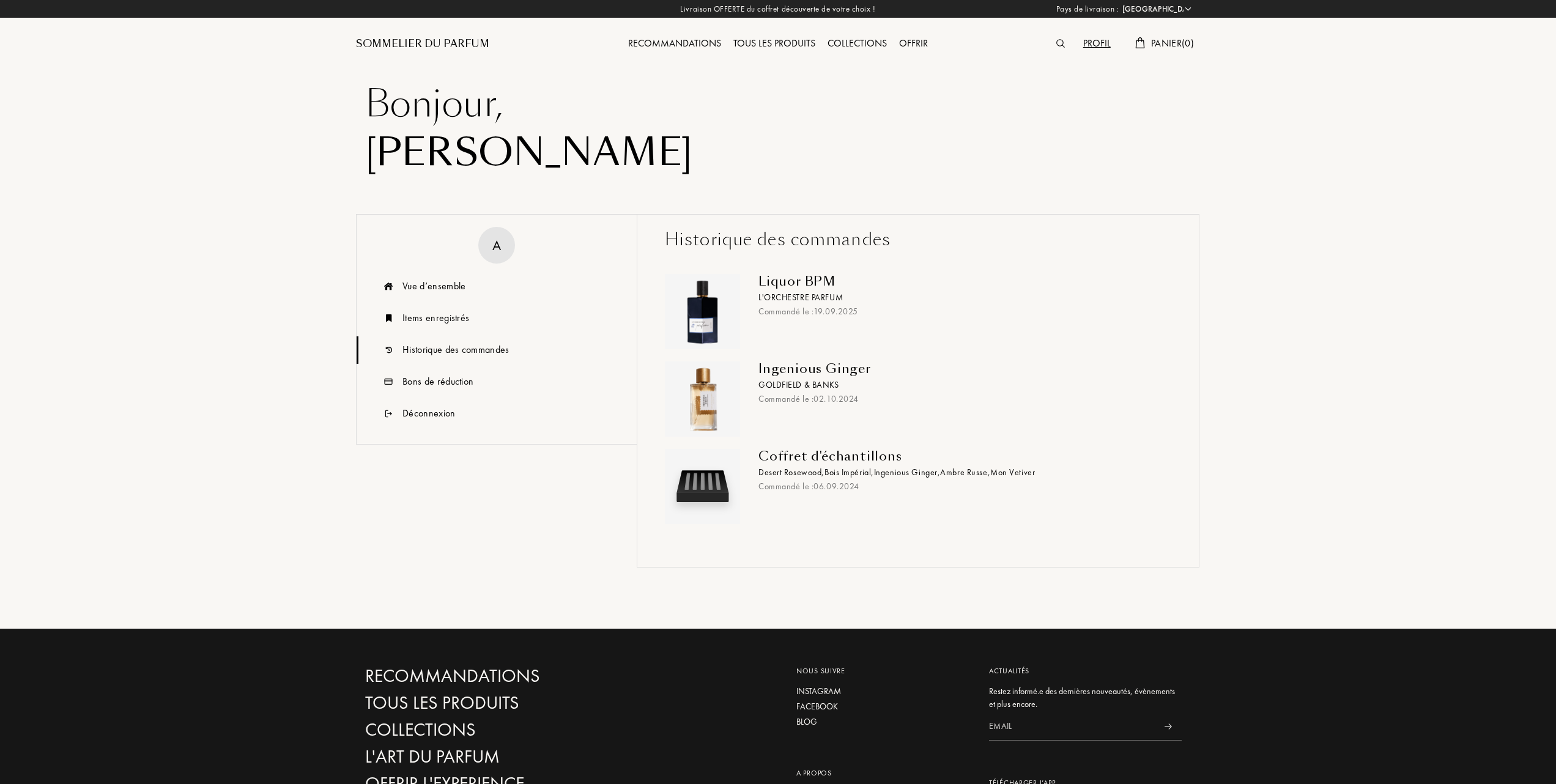
click at [440, 344] on div "Historique des commandes" at bounding box center [456, 350] width 107 height 15
drag, startPoint x: 355, startPoint y: 350, endPoint x: 357, endPoint y: 383, distance: 33.1
click at [357, 383] on div "A Vue d’ensemble Items enregistrés Historique des commandes Bons de réduction D…" at bounding box center [497, 329] width 281 height 231
click at [443, 284] on div "Vue d’ensemble" at bounding box center [434, 286] width 63 height 15
